Goal: Information Seeking & Learning: Learn about a topic

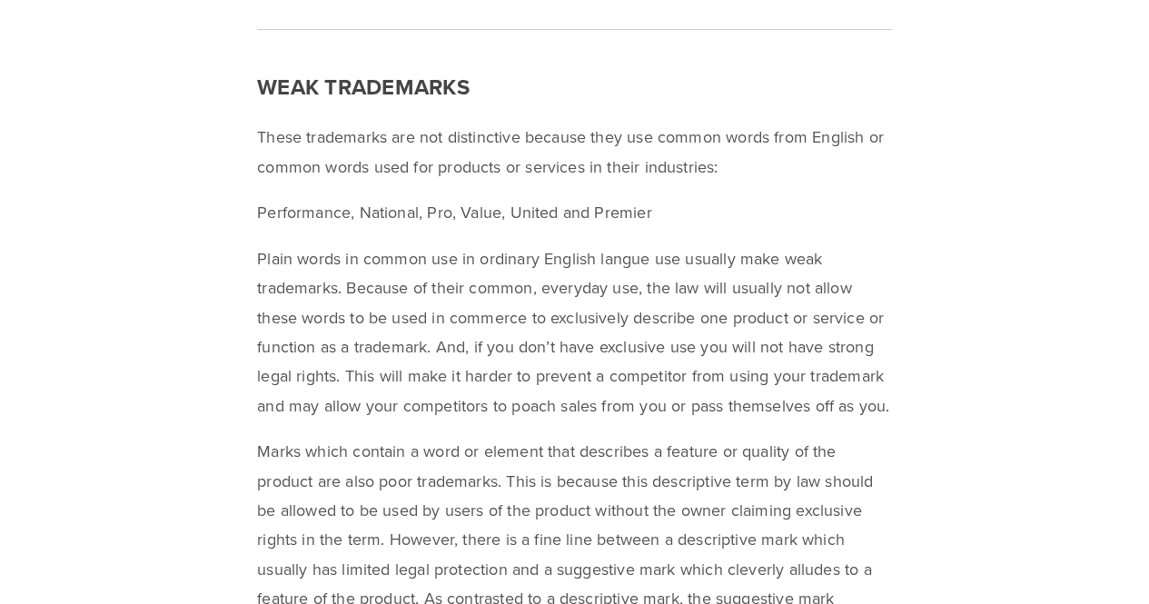
scroll to position [9028, 0]
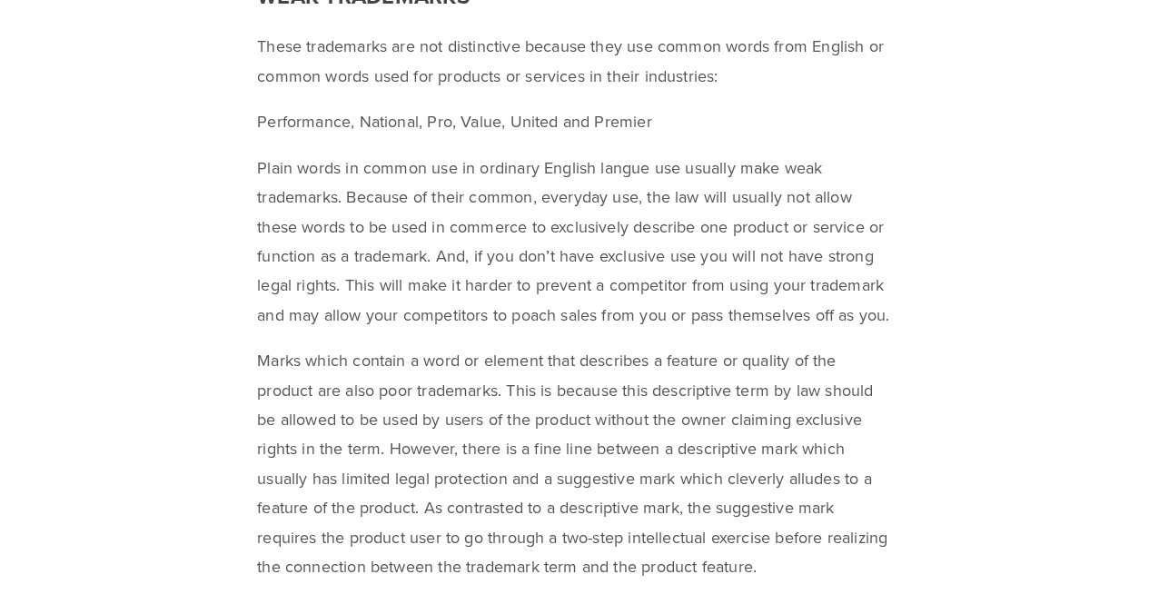
click at [393, 84] on p "These trademarks are not distinctive because they use common words from English…" at bounding box center [574, 61] width 635 height 59
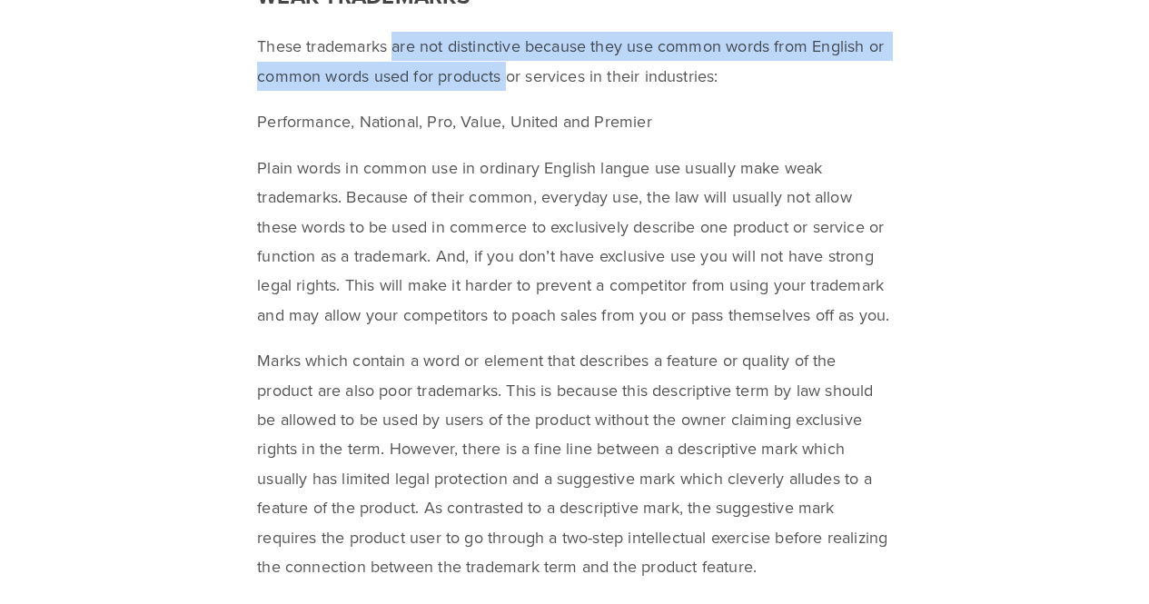
drag, startPoint x: 393, startPoint y: 84, endPoint x: 502, endPoint y: 96, distance: 110.6
click at [502, 91] on p "These trademarks are not distinctive because they use common words from English…" at bounding box center [574, 61] width 635 height 59
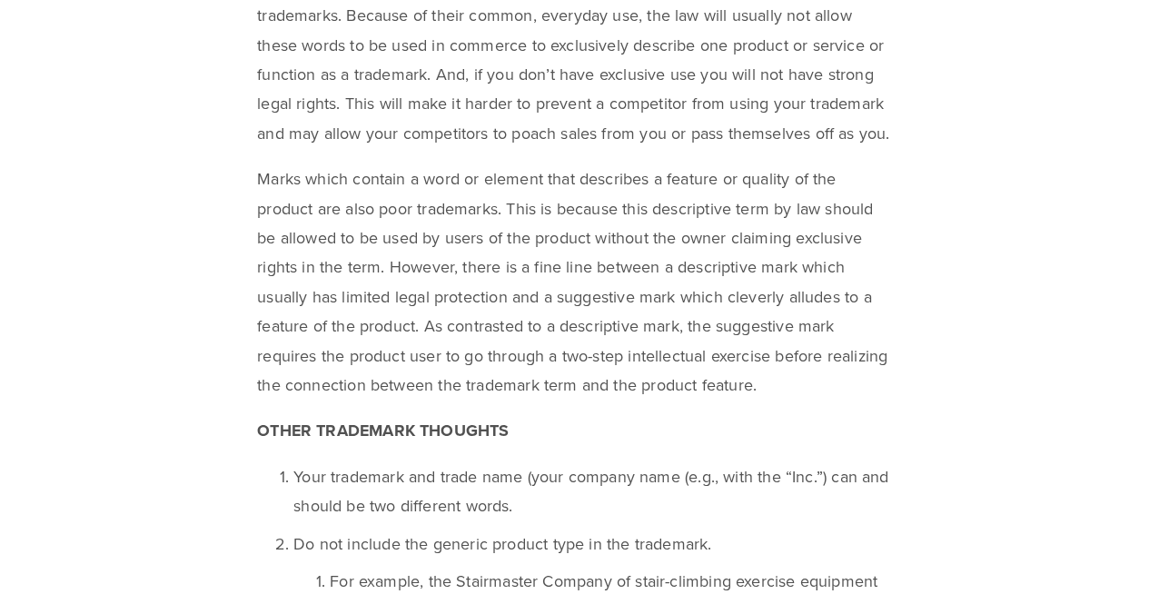
scroll to position [9119, 0]
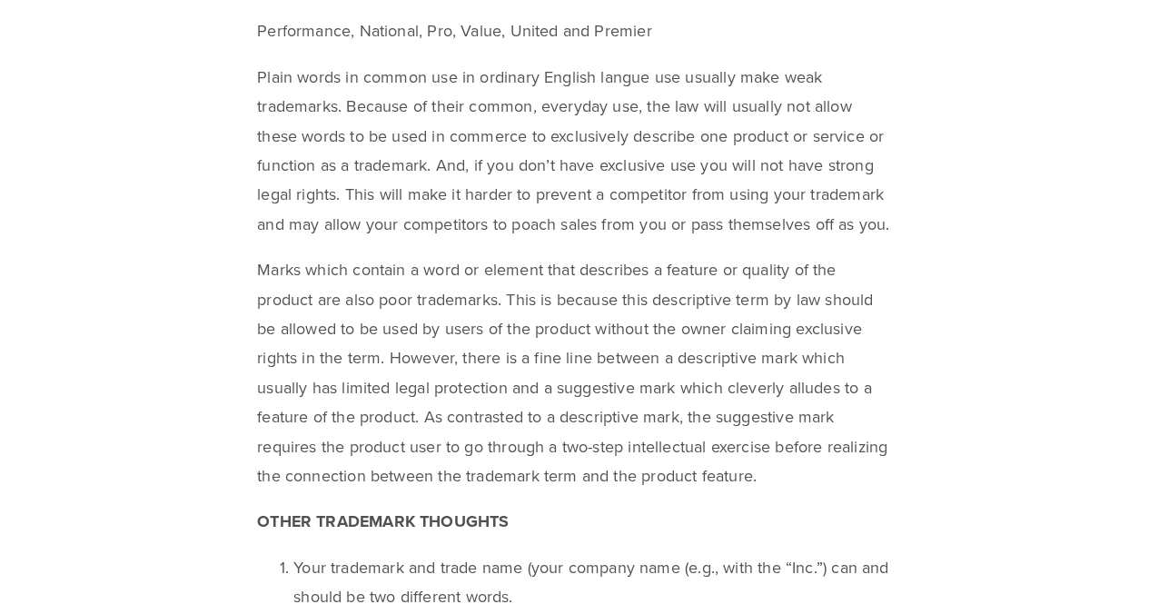
drag, startPoint x: 383, startPoint y: 145, endPoint x: 495, endPoint y: 277, distance: 172.8
click at [495, 239] on p "Plain words in common use in ordinary English langue use usually make weak trad…" at bounding box center [574, 151] width 635 height 176
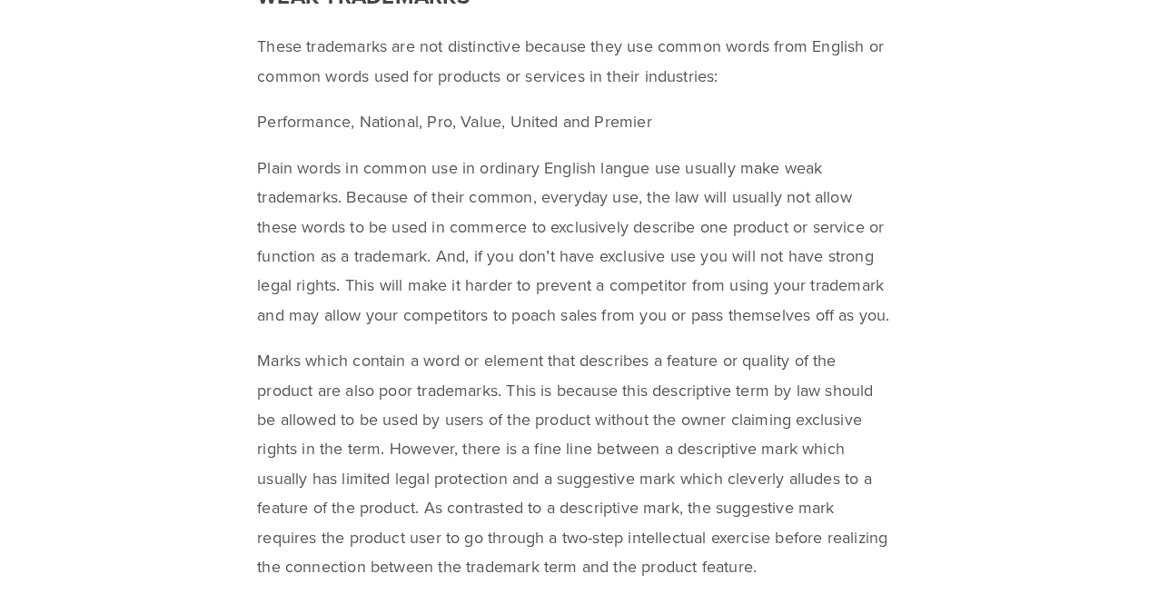
click at [355, 220] on p "Plain words in common use in ordinary English langue use usually make weak trad…" at bounding box center [574, 242] width 635 height 176
drag, startPoint x: 352, startPoint y: 228, endPoint x: 447, endPoint y: 388, distance: 186.2
click at [447, 330] on p "Plain words in common use in ordinary English langue use usually make weak trad…" at bounding box center [574, 242] width 635 height 176
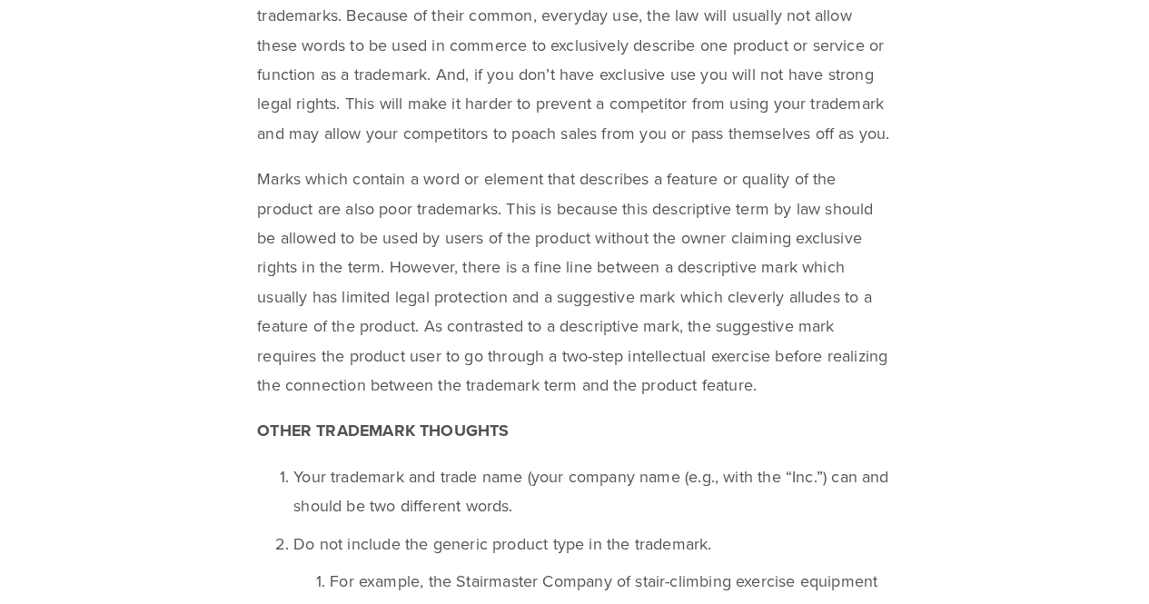
scroll to position [9300, 0]
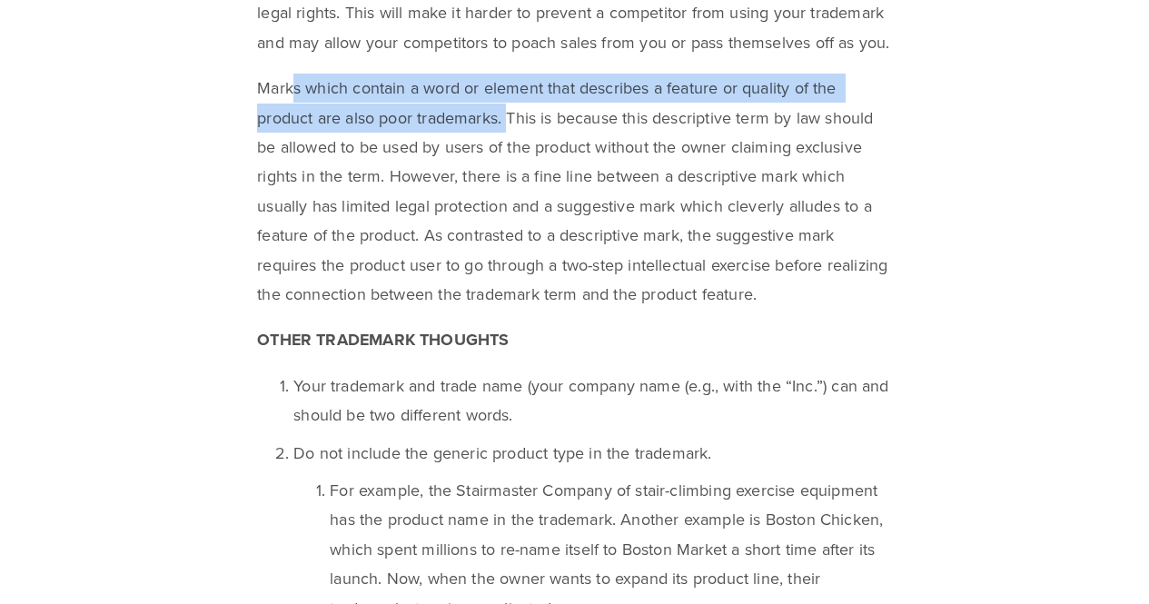
drag, startPoint x: 460, startPoint y: 188, endPoint x: 510, endPoint y: 184, distance: 50.1
click at [510, 184] on p "Marks which contain a word or element that describes a feature or quality of th…" at bounding box center [574, 191] width 635 height 235
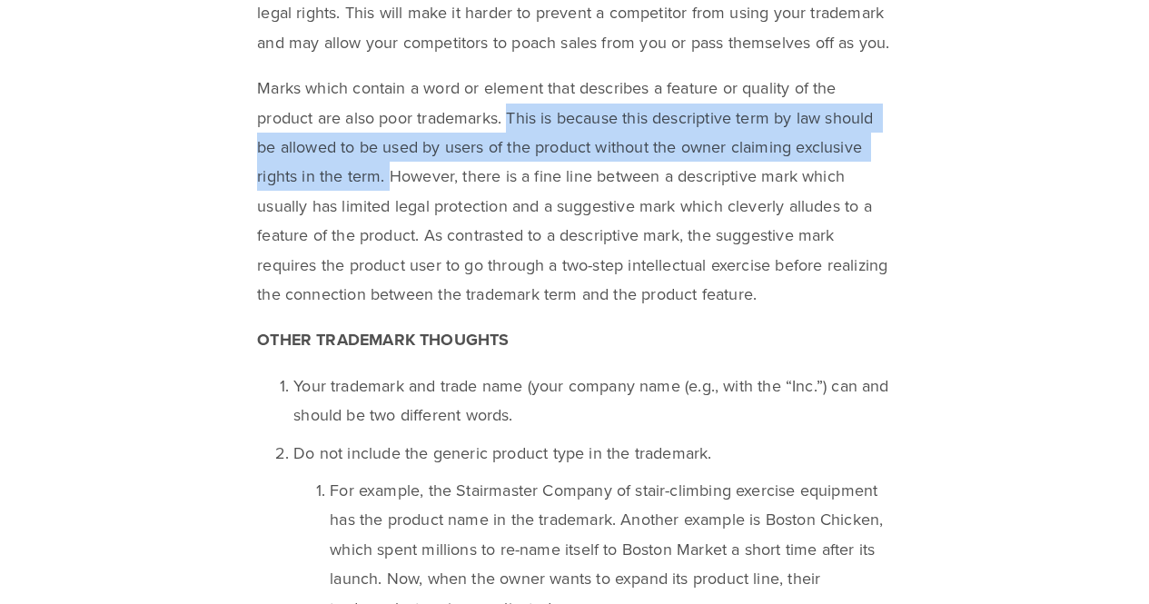
drag, startPoint x: 511, startPoint y: 180, endPoint x: 394, endPoint y: 239, distance: 130.4
click at [394, 239] on p "Marks which contain a word or element that describes a feature or quality of th…" at bounding box center [574, 191] width 635 height 235
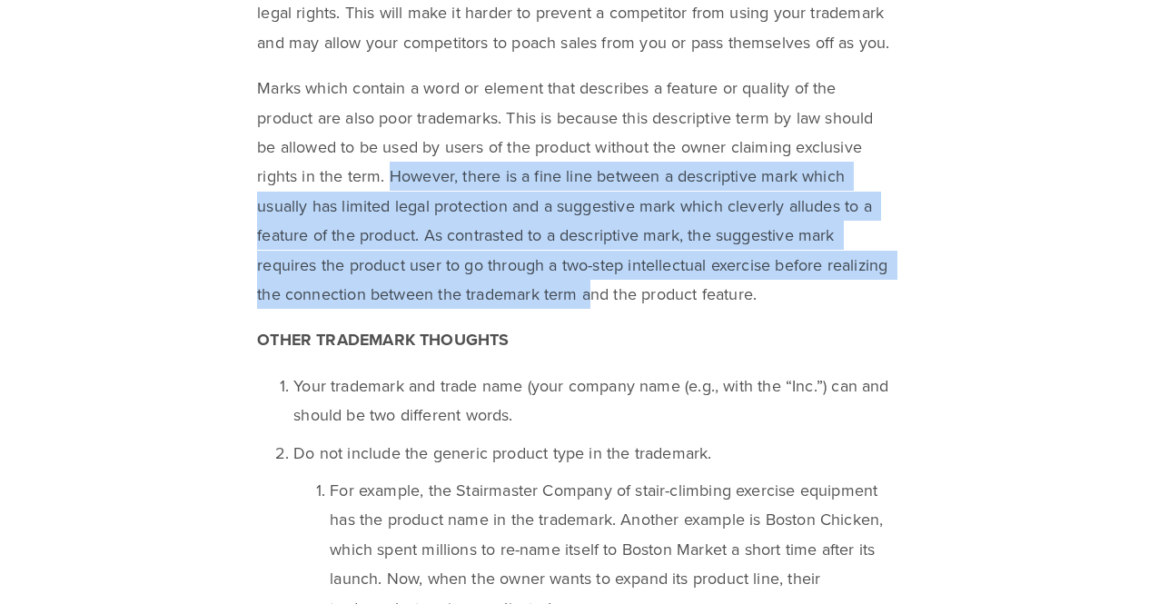
drag, startPoint x: 387, startPoint y: 237, endPoint x: 655, endPoint y: 347, distance: 289.7
click at [655, 309] on p "Marks which contain a word or element that describes a feature or quality of th…" at bounding box center [574, 191] width 635 height 235
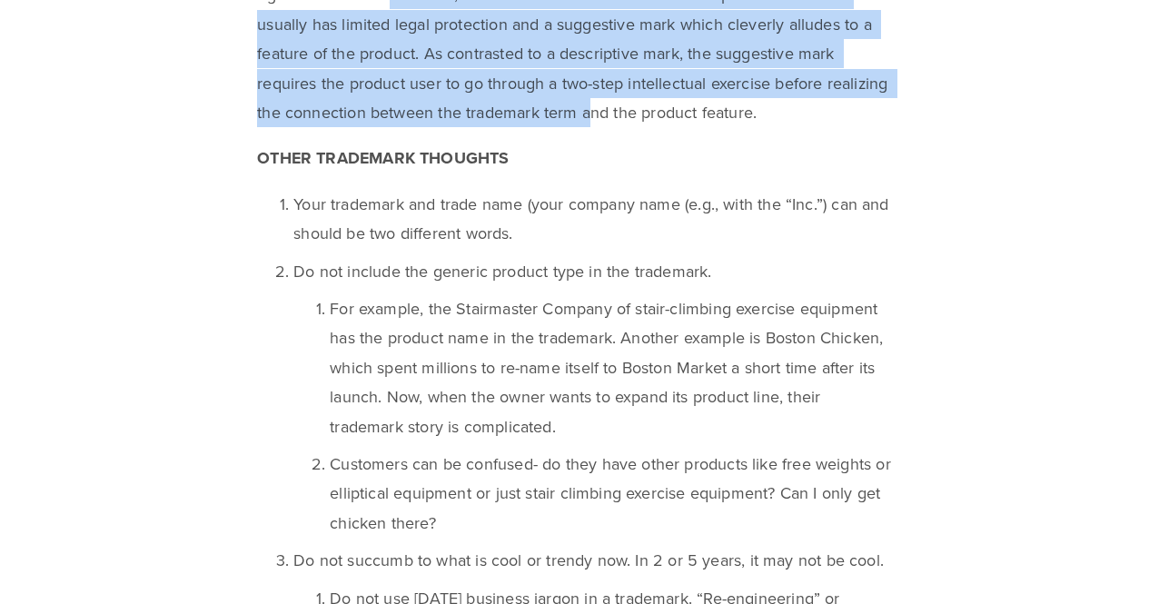
scroll to position [9573, 0]
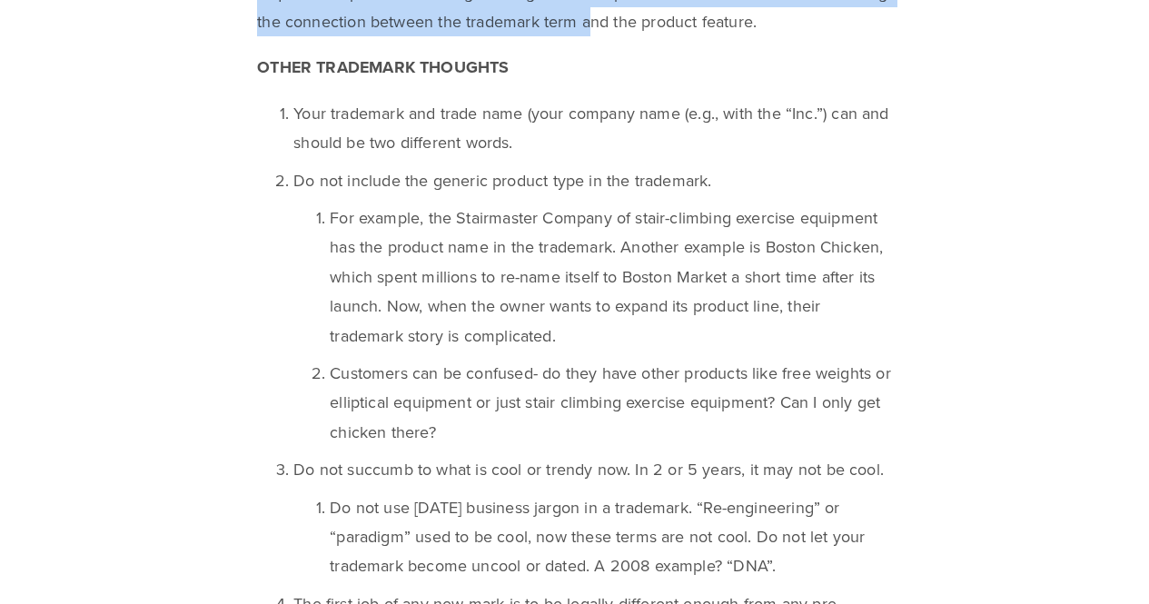
drag, startPoint x: 393, startPoint y: 182, endPoint x: 587, endPoint y: 392, distance: 285.5
click at [587, 392] on ol "Your trademark and trade name (your company name (e.g., with the “Inc.”) can an…" at bounding box center [574, 489] width 635 height 780
click at [587, 351] on p "For example, the Stairmaster Company of stair-climbing exercise equipment has t…" at bounding box center [611, 277] width 562 height 147
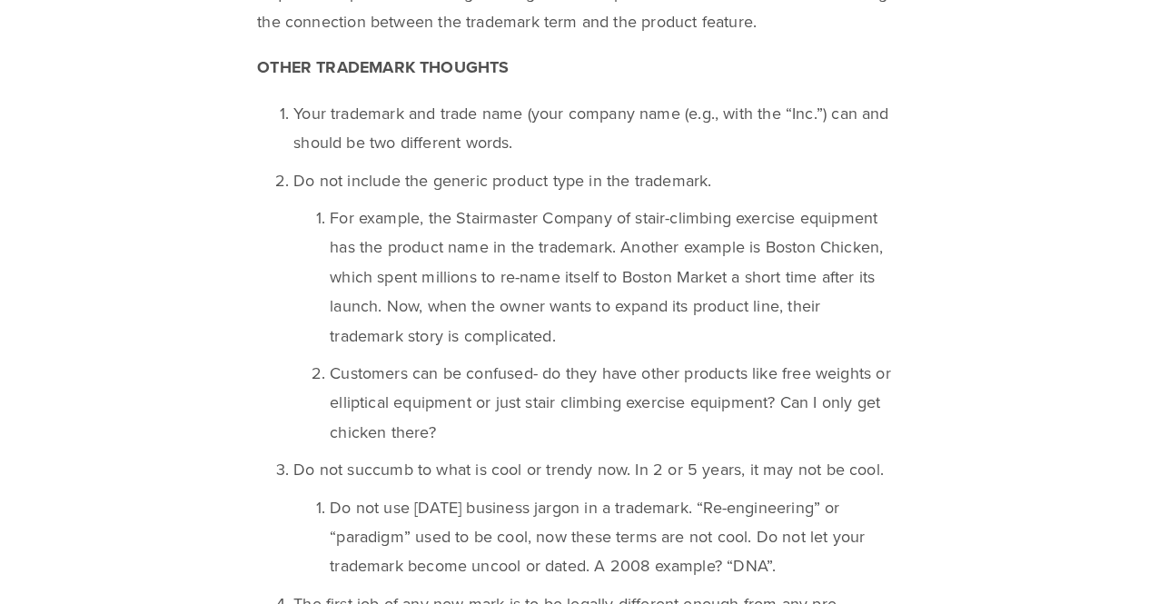
drag, startPoint x: 628, startPoint y: 391, endPoint x: 268, endPoint y: 258, distance: 383.5
click at [249, 261] on div "WEAK TRADEMARKS These trademarks are not distinctive because they use common wo…" at bounding box center [575, 262] width 666 height 1689
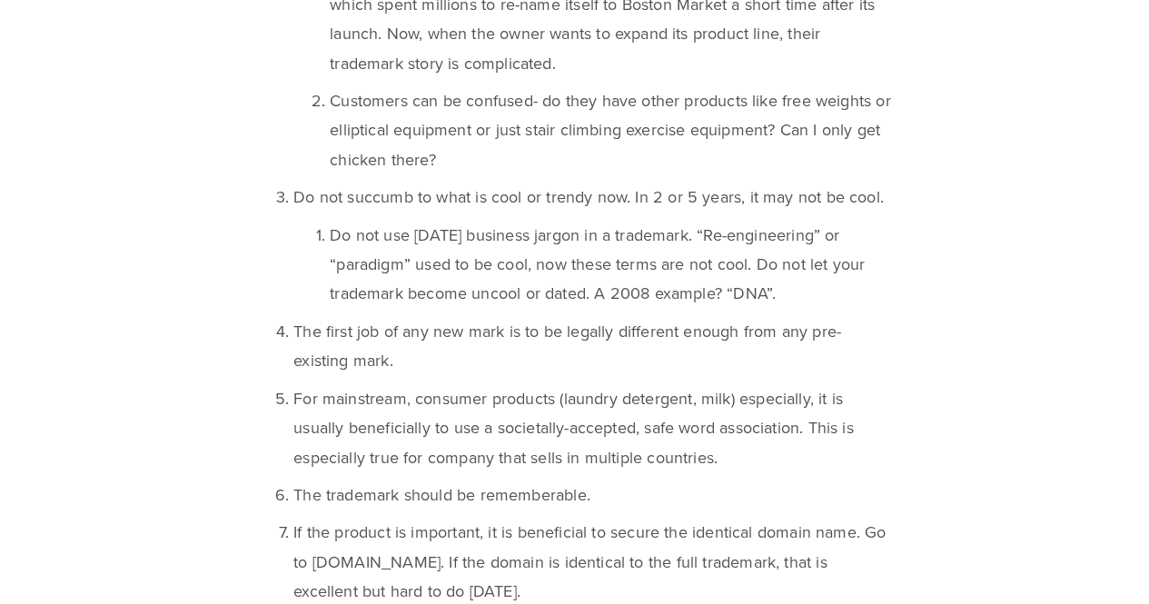
drag, startPoint x: 429, startPoint y: 195, endPoint x: 787, endPoint y: 353, distance: 391.0
click at [787, 353] on ol "Your trademark and trade name (your company name (e.g., with the “Inc.”) can an…" at bounding box center [574, 216] width 635 height 780
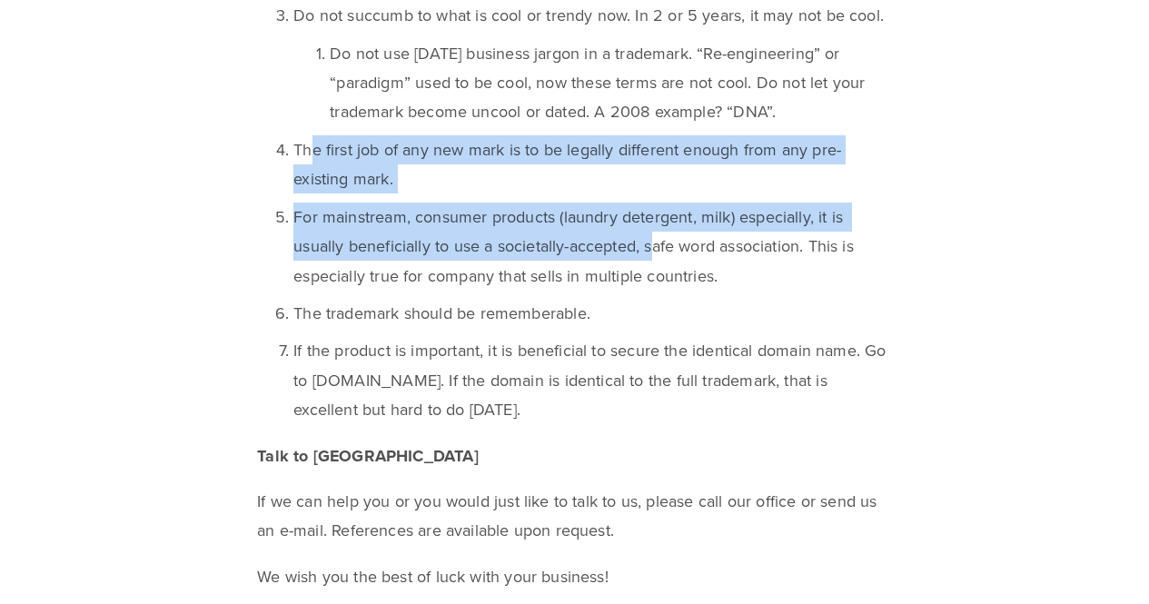
drag, startPoint x: 308, startPoint y: 211, endPoint x: 654, endPoint y: 302, distance: 357.9
click at [654, 302] on ol "Your trademark and trade name (your company name (e.g., with the “Inc.”) can an…" at bounding box center [574, 35] width 635 height 780
click at [466, 291] on p "For mainstream, consumer products (laundry detergent, milk) especially, it is u…" at bounding box center [592, 247] width 599 height 88
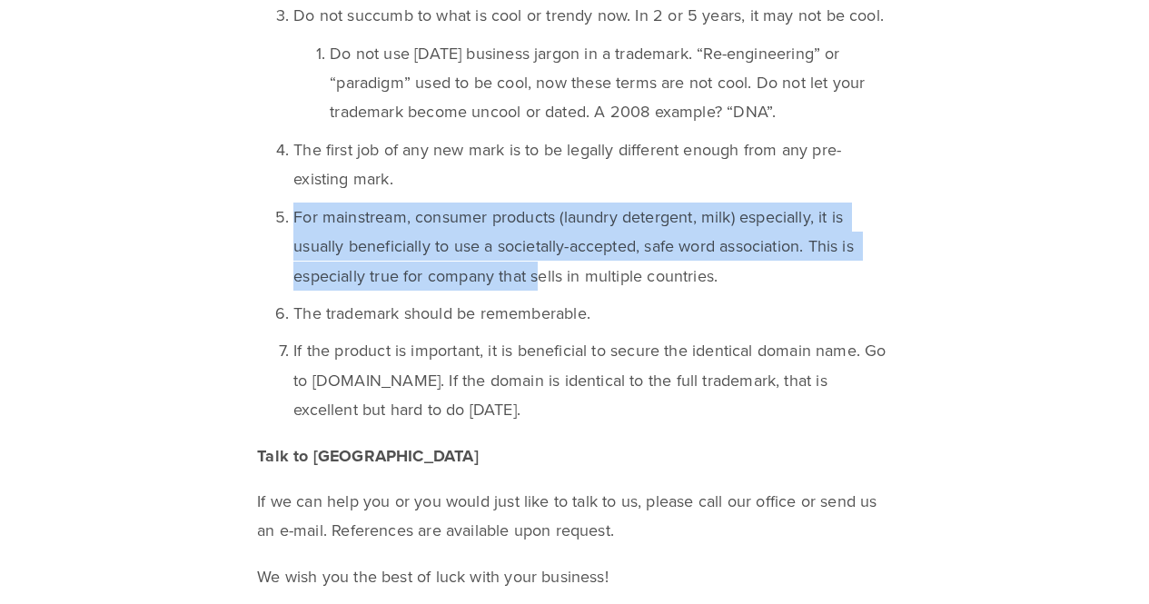
drag, startPoint x: 542, startPoint y: 327, endPoint x: 263, endPoint y: 274, distance: 283.0
click at [293, 274] on p "For mainstream, consumer products (laundry detergent, milk) especially, it is u…" at bounding box center [592, 247] width 599 height 88
click at [303, 275] on p "For mainstream, consumer products (laundry detergent, milk) especially, it is u…" at bounding box center [592, 247] width 599 height 88
click at [296, 274] on p "For mainstream, consumer products (laundry detergent, milk) especially, it is u…" at bounding box center [592, 247] width 599 height 88
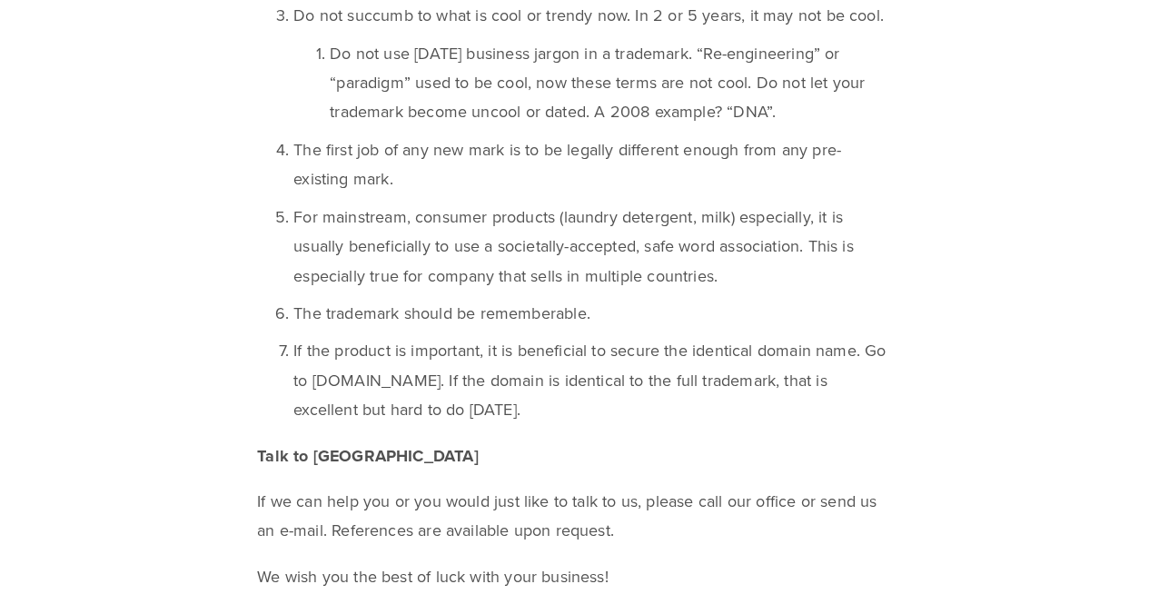
drag, startPoint x: 294, startPoint y: 274, endPoint x: 758, endPoint y: 326, distance: 466.3
click at [758, 291] on p "For mainstream, consumer products (laundry detergent, milk) especially, it is u…" at bounding box center [592, 247] width 599 height 88
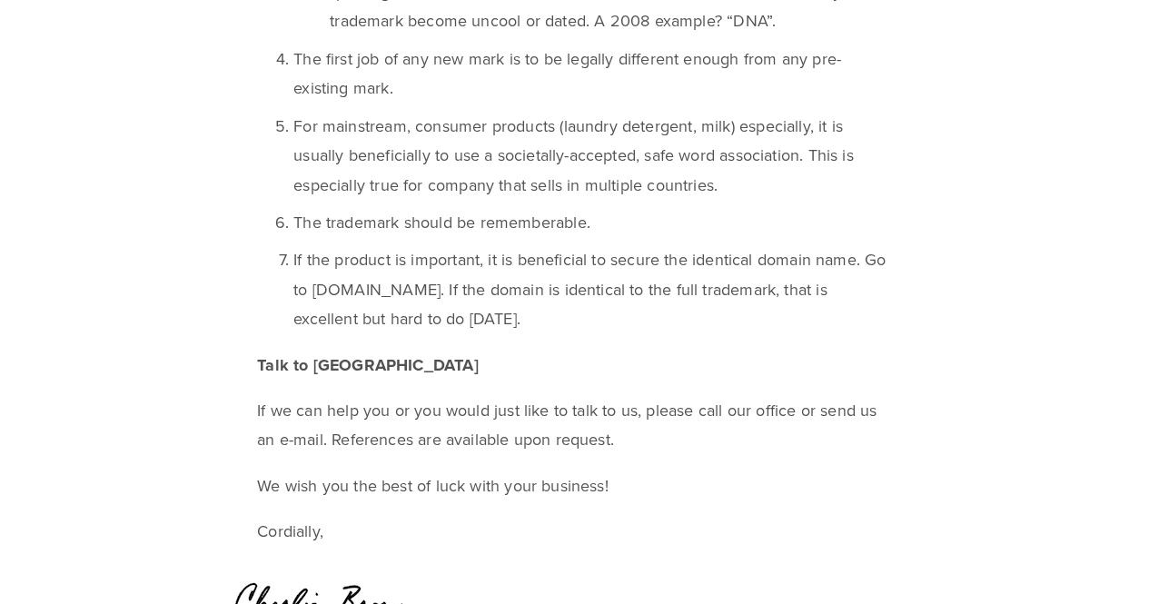
scroll to position [10209, 0]
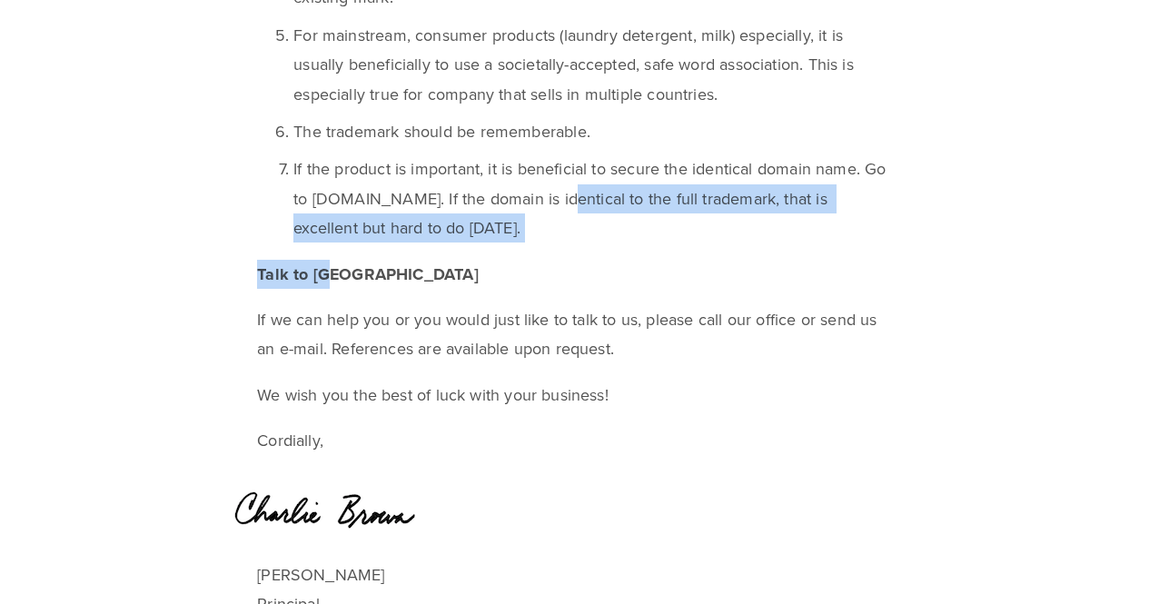
drag, startPoint x: 545, startPoint y: 252, endPoint x: 597, endPoint y: 318, distance: 84.2
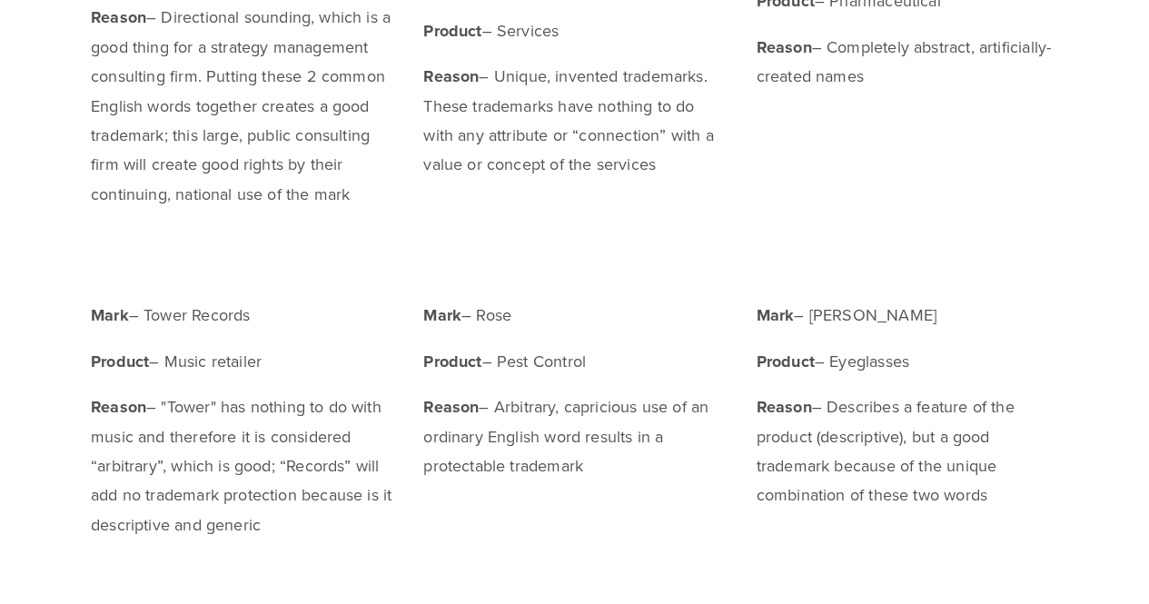
scroll to position [4452, 0]
